Goal: Information Seeking & Learning: Find specific fact

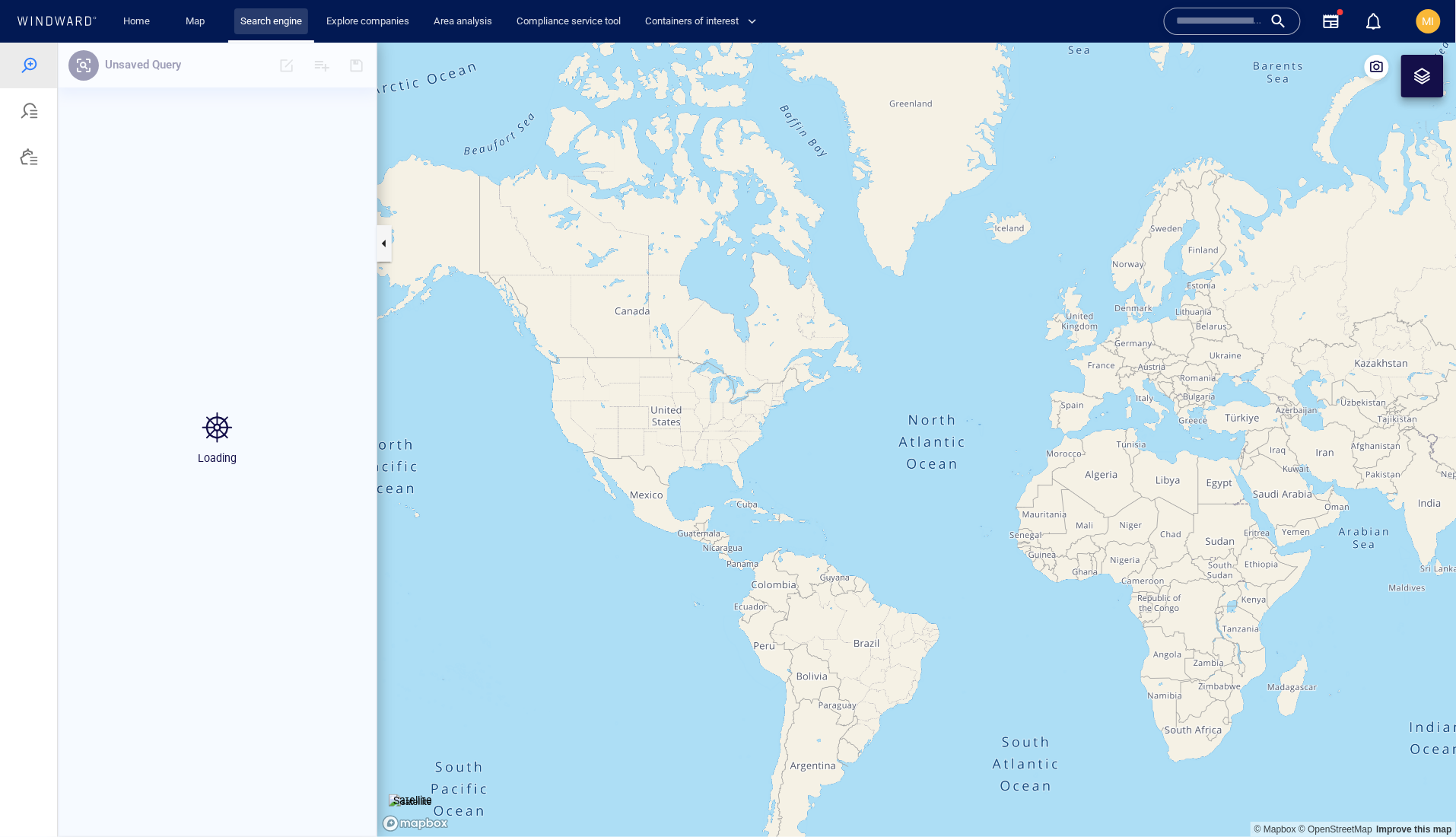
click at [306, 16] on link "Search engine" at bounding box center [272, 21] width 74 height 27
click at [201, 22] on link "Map" at bounding box center [198, 21] width 37 height 27
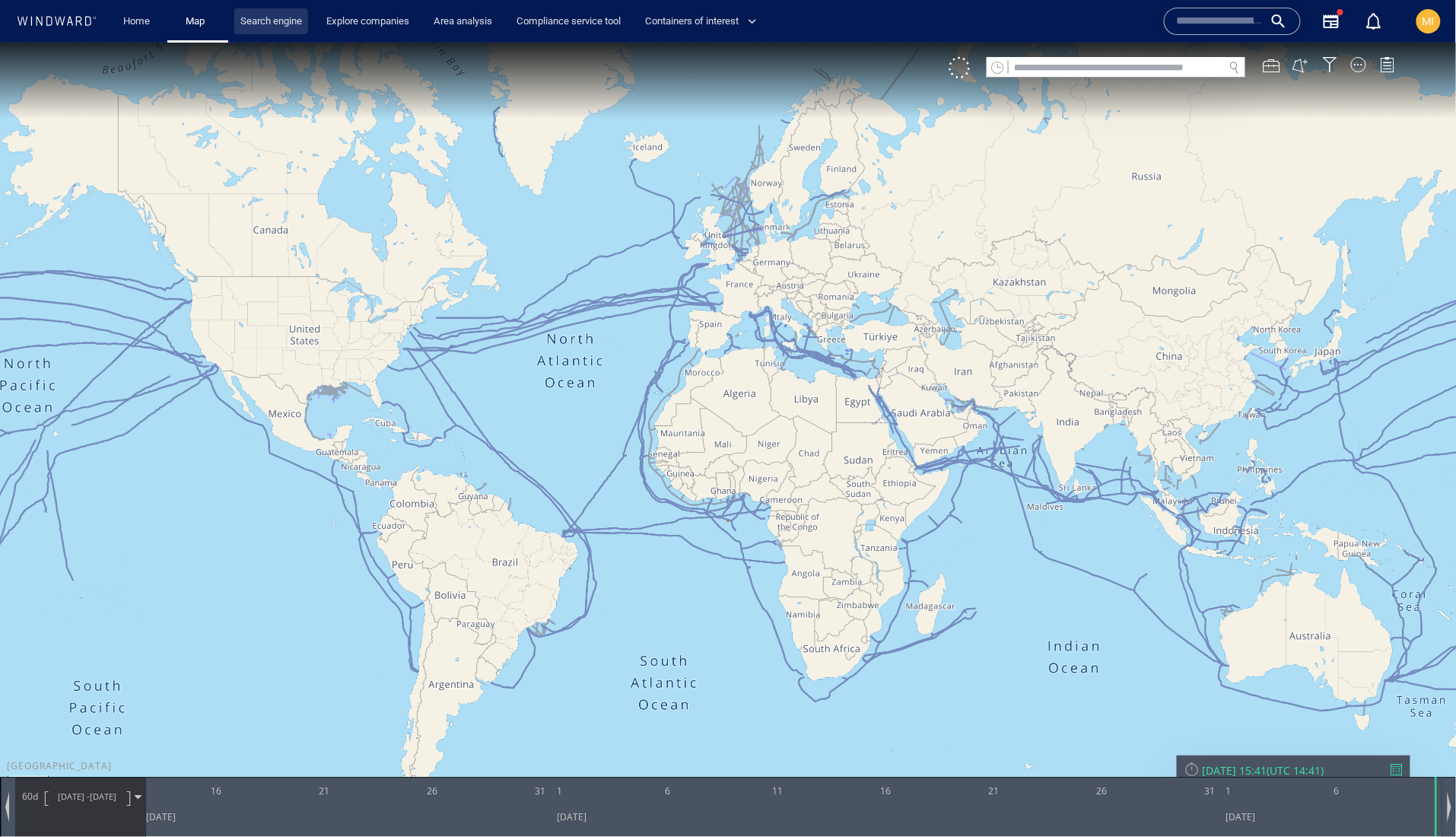
click at [275, 19] on link "Search engine" at bounding box center [272, 21] width 74 height 27
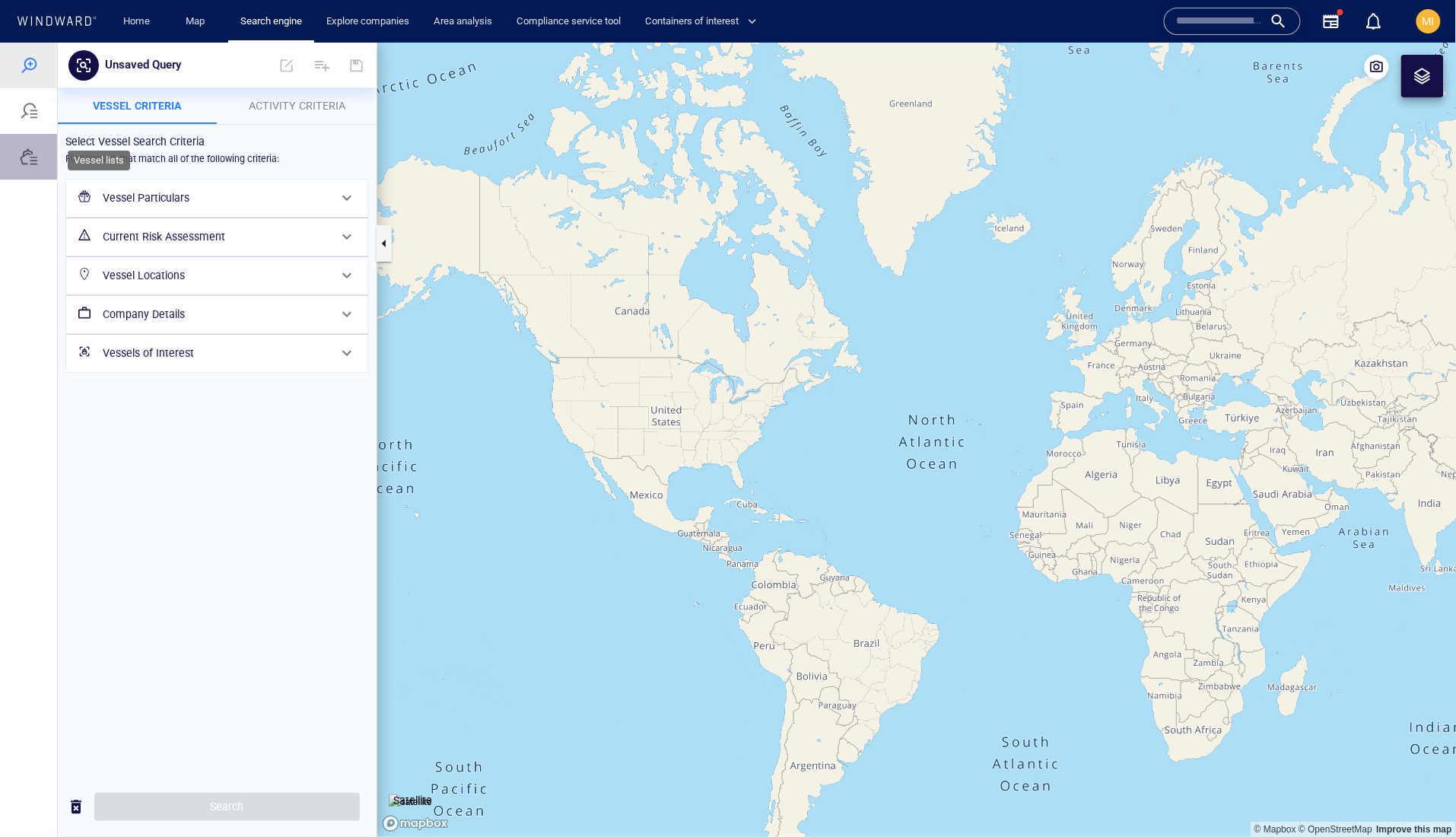
click at [32, 165] on div at bounding box center [29, 156] width 18 height 18
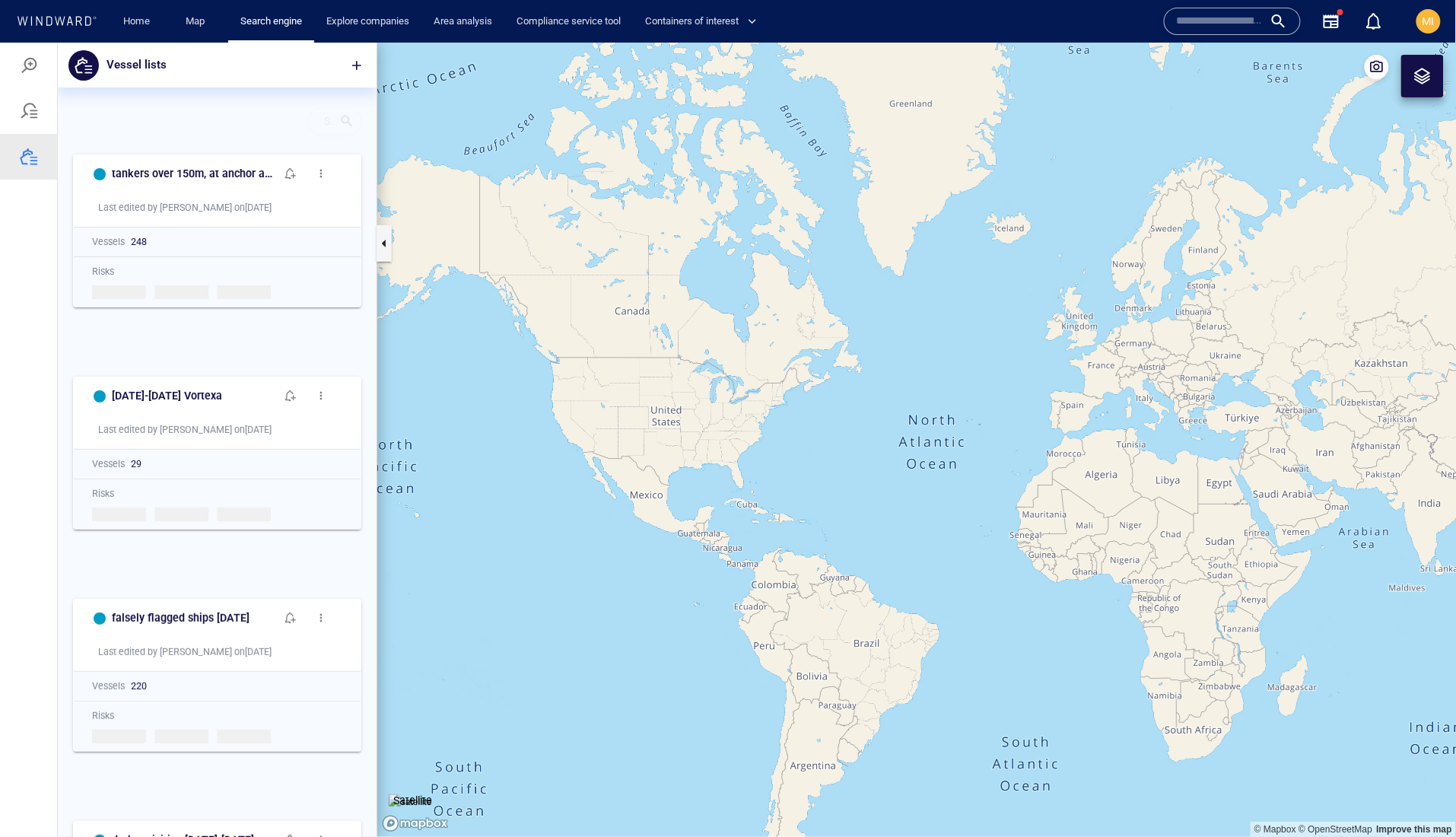
scroll to position [691, 318]
click at [347, 131] on div at bounding box center [346, 121] width 15 height 22
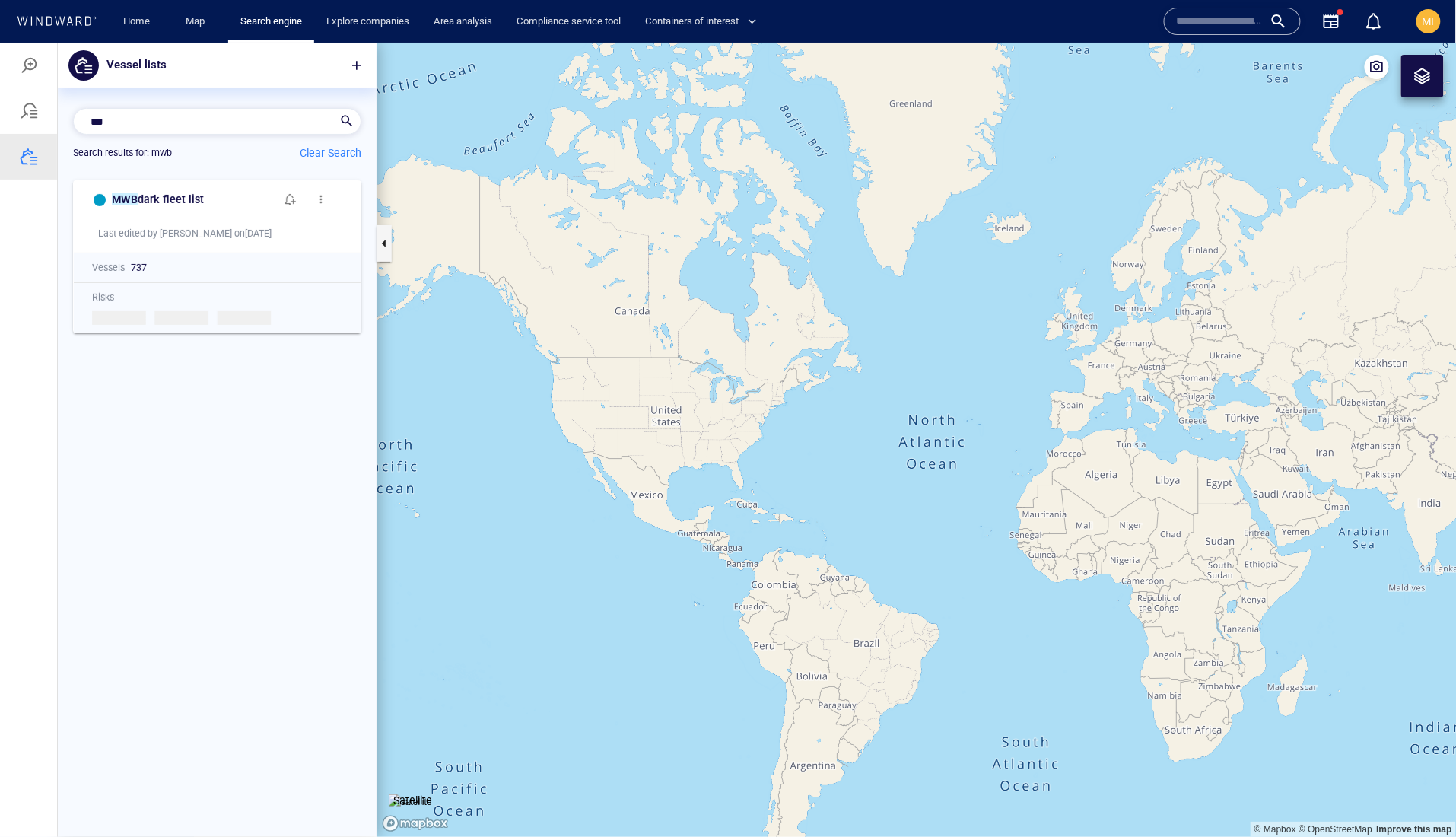
scroll to position [655, 318]
type input "***"
click at [204, 204] on span "dark fleet list" at bounding box center [171, 198] width 67 height 12
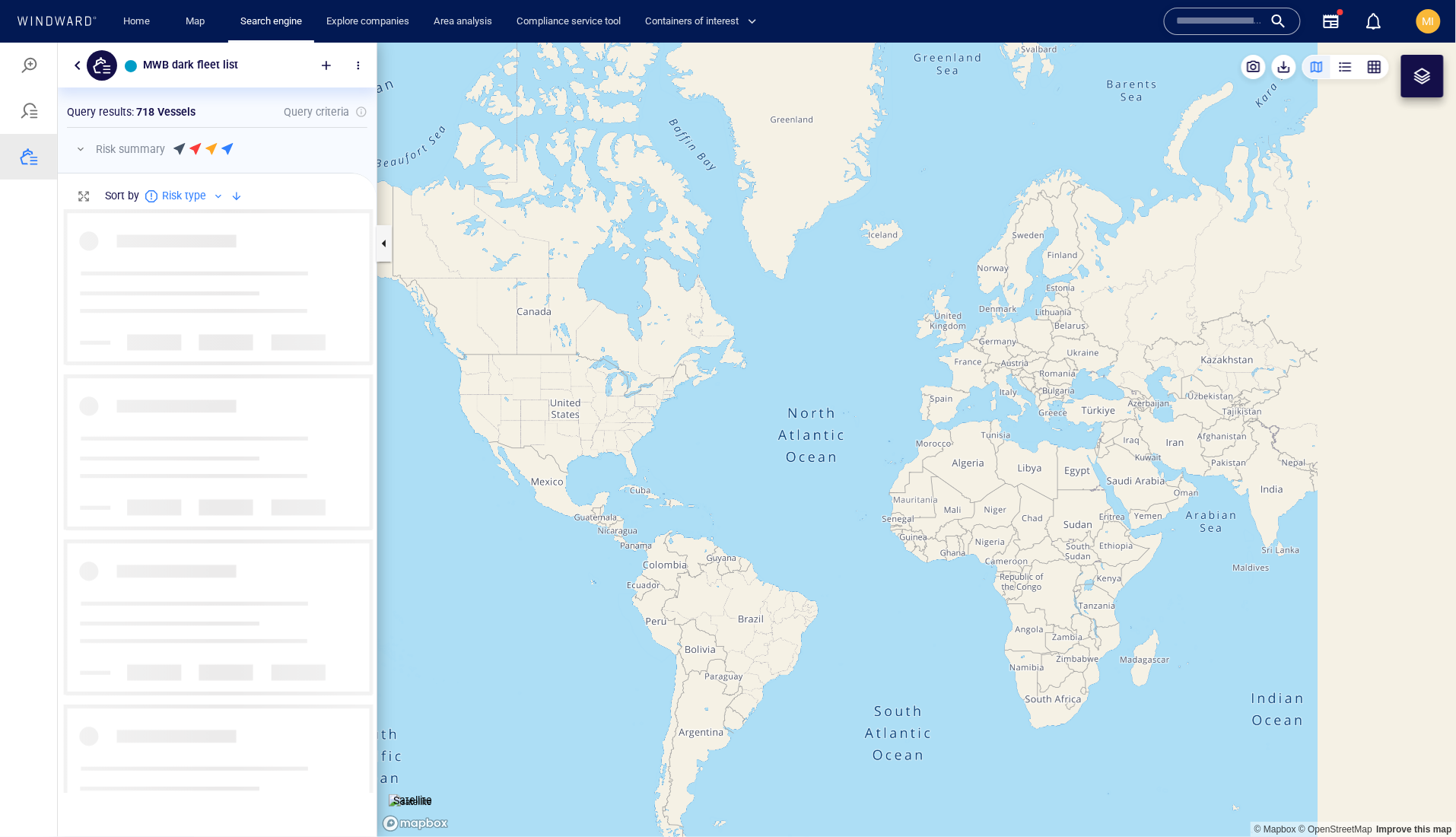
scroll to position [582, 318]
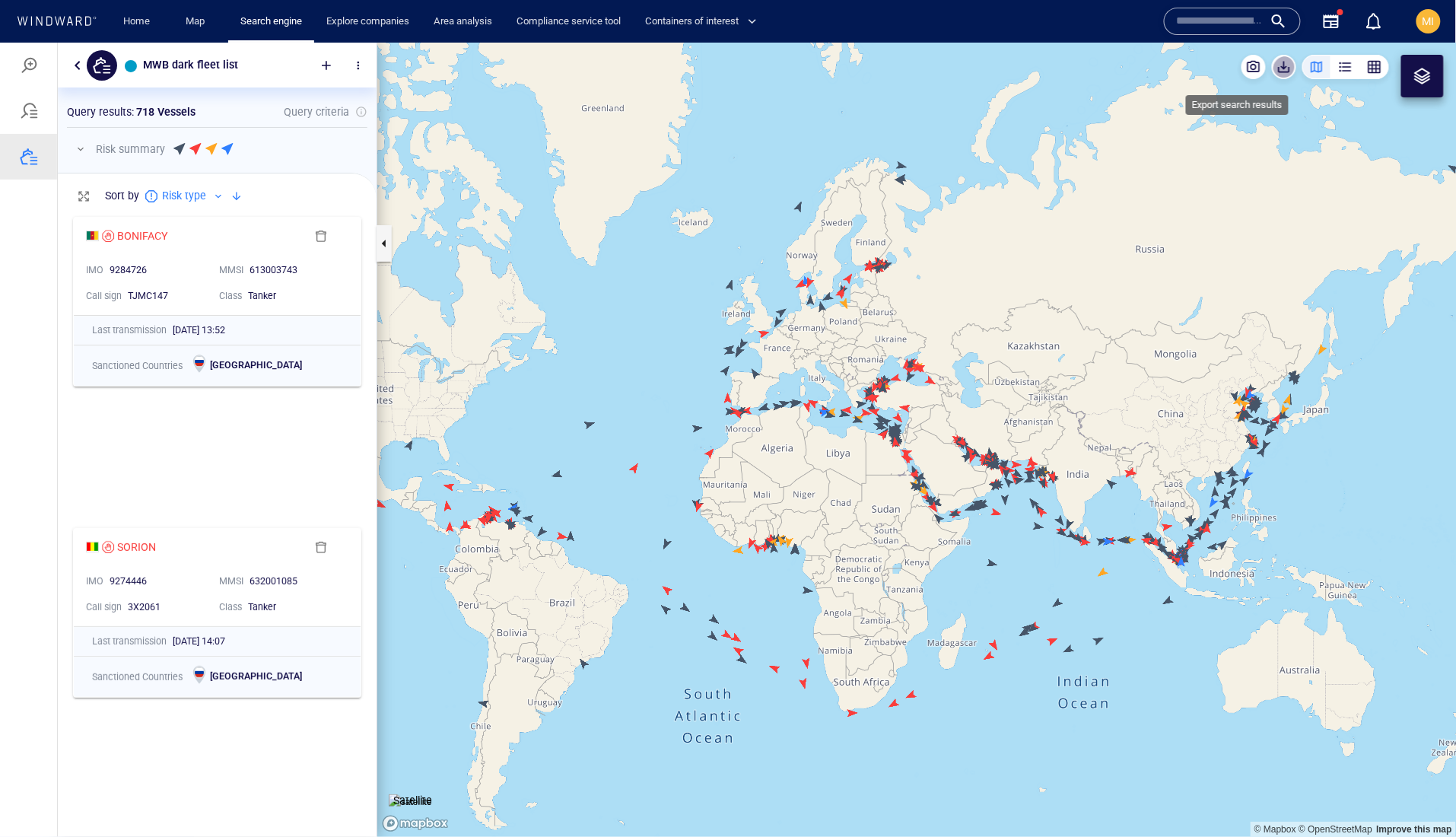
click at [1277, 73] on span "button" at bounding box center [1284, 66] width 15 height 15
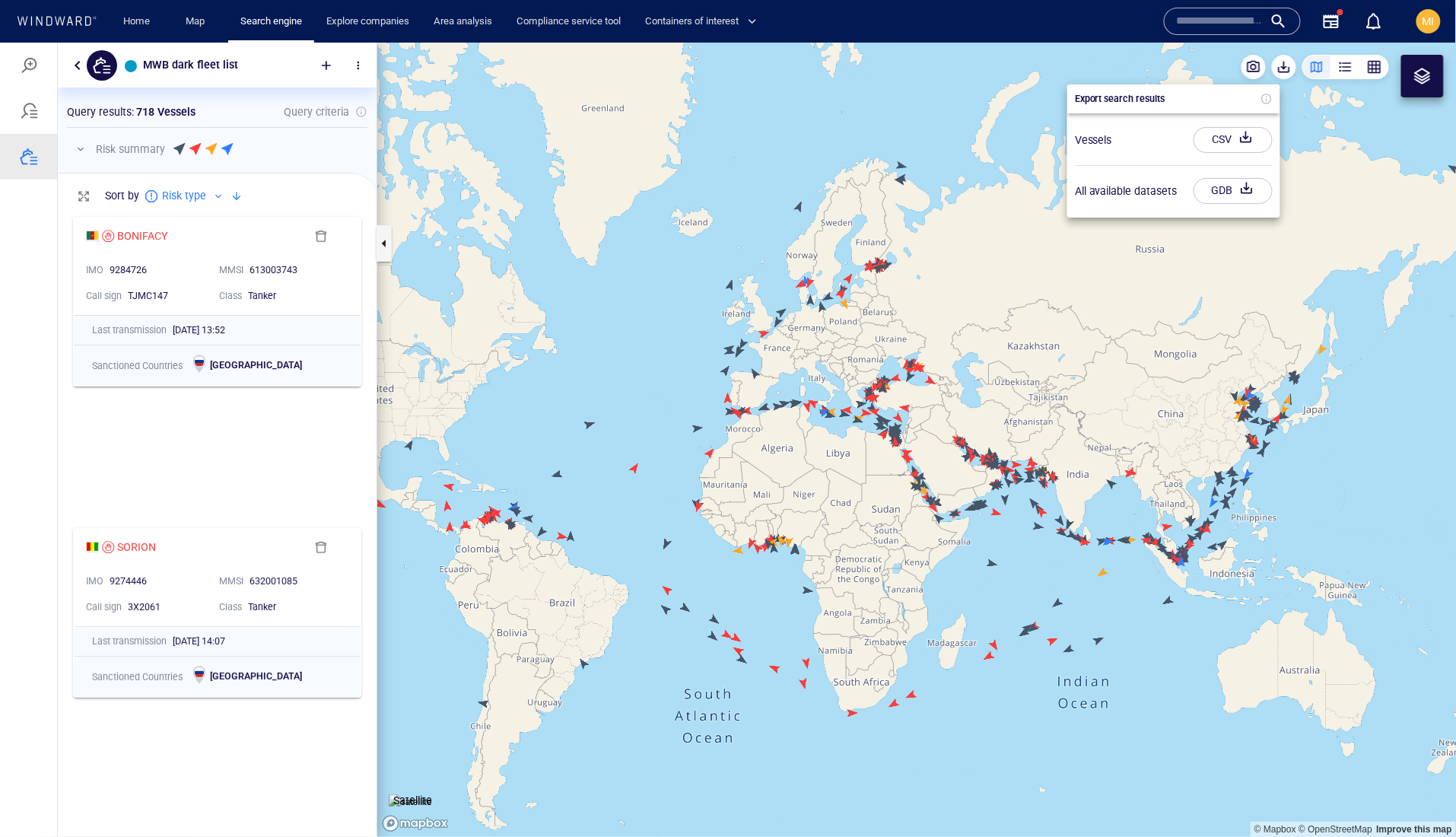
click at [1235, 149] on div "button" at bounding box center [1245, 140] width 21 height 28
